Goal: Entertainment & Leisure: Browse casually

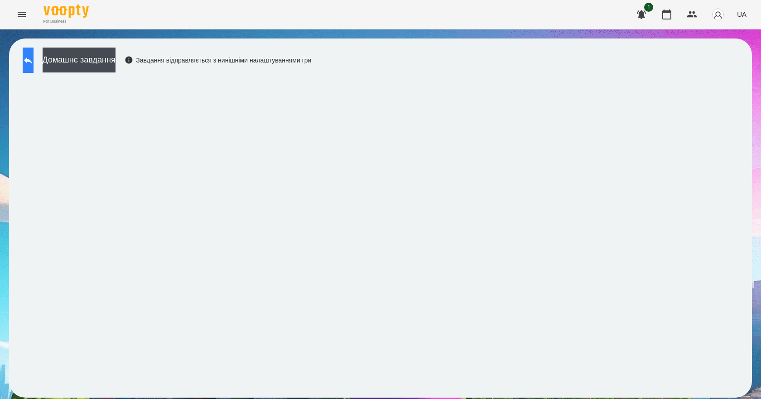
click at [29, 59] on button at bounding box center [28, 60] width 11 height 25
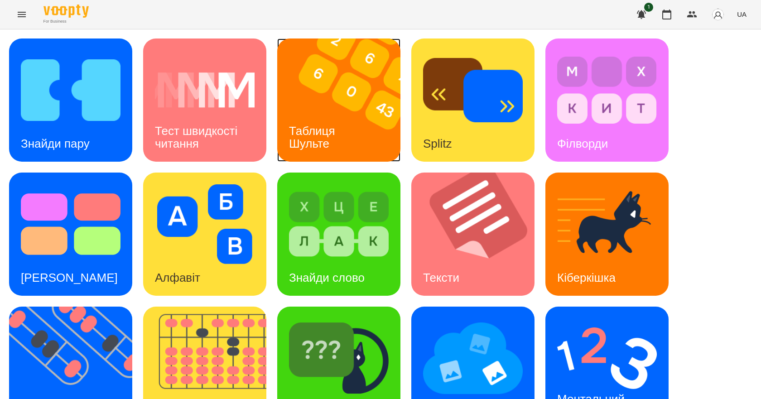
click at [317, 135] on h3 "Таблиця Шульте" at bounding box center [313, 137] width 49 height 26
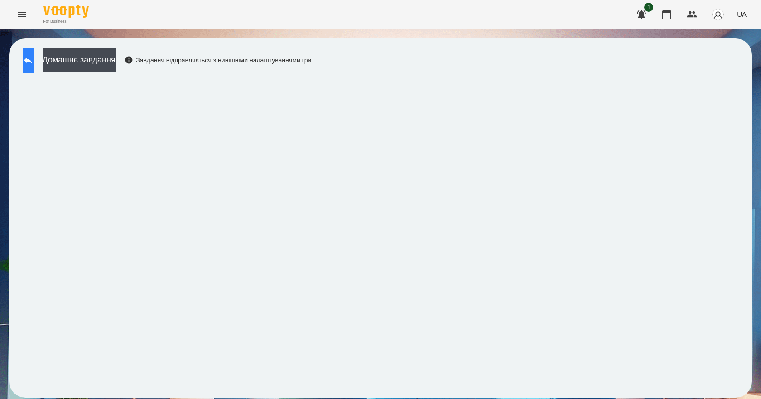
click at [28, 56] on button at bounding box center [28, 60] width 11 height 25
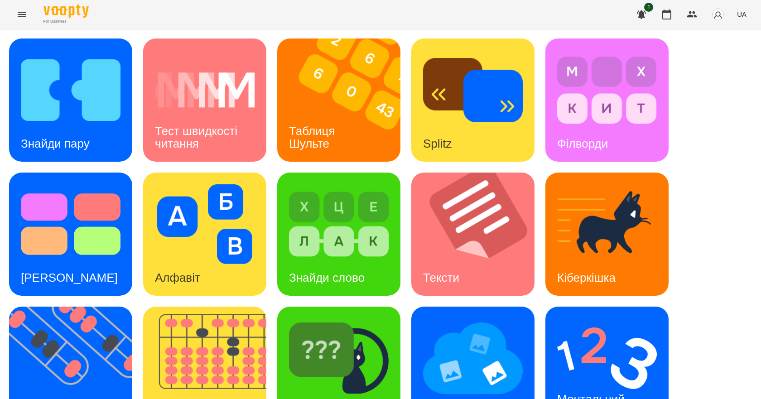
scroll to position [174, 0]
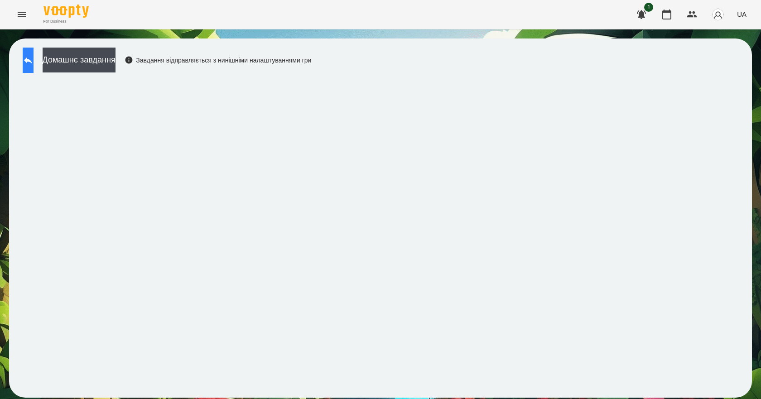
click at [34, 62] on button at bounding box center [28, 60] width 11 height 25
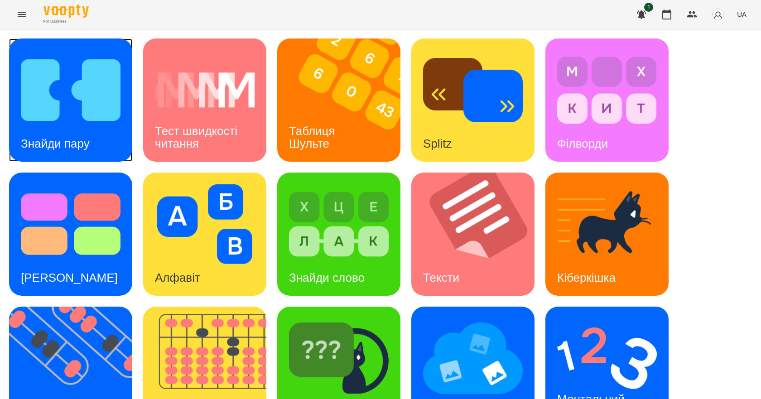
click at [85, 138] on h3 "Знайди пару" at bounding box center [55, 144] width 69 height 14
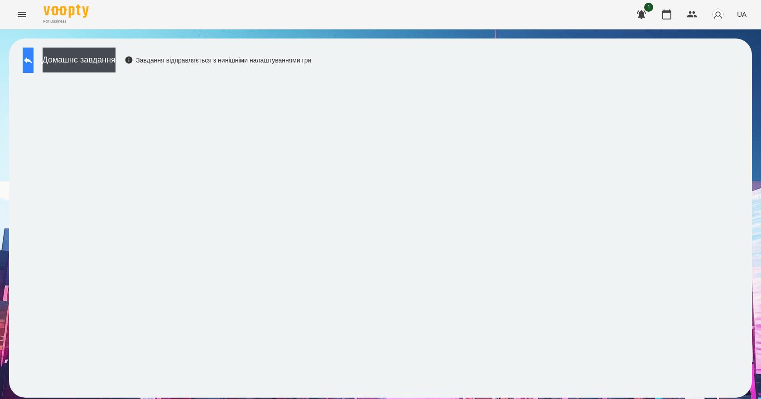
click at [34, 59] on button at bounding box center [28, 60] width 11 height 25
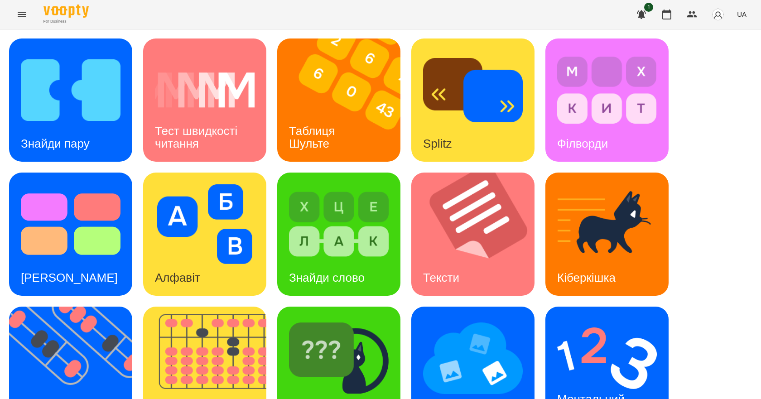
scroll to position [174, 0]
click at [630, 381] on div "Ментальний рахунок" at bounding box center [592, 405] width 94 height 48
